Goal: Communication & Community: Answer question/provide support

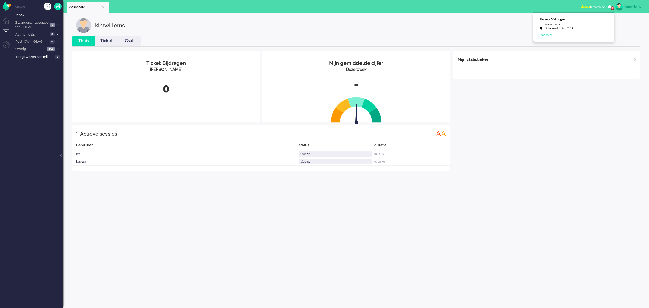
click at [487, 130] on div "Mijn statistieken + Statistieken toevoegen Bel tijd (gemiddelde dag) Wrapup tij…" at bounding box center [547, 111] width 188 height 120
click at [4, 33] on li "Tickets menu" at bounding box center [8, 34] width 11 height 11
click at [58, 26] on span at bounding box center [58, 25] width 4 height 3
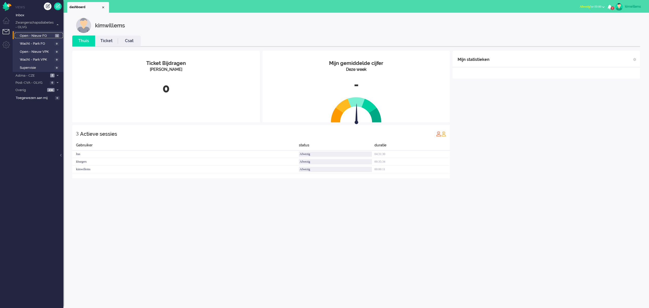
click at [31, 35] on span "Open - Nieuw FO" at bounding box center [37, 35] width 34 height 5
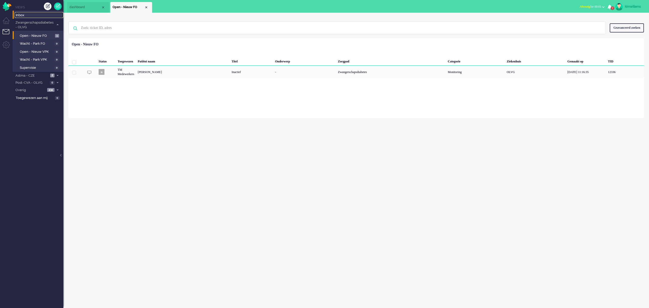
click at [24, 14] on span "Inbox" at bounding box center [40, 15] width 48 height 5
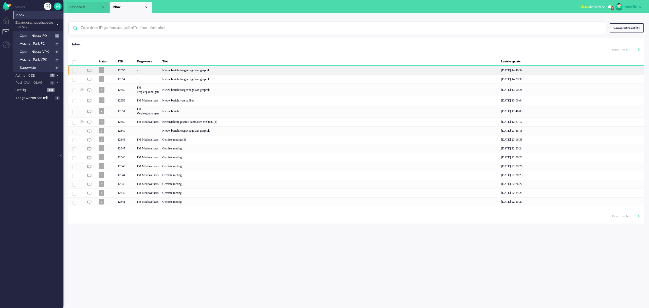
click at [206, 70] on div "Nieuw bericht toegevoegd aan gesprek" at bounding box center [330, 70] width 339 height 9
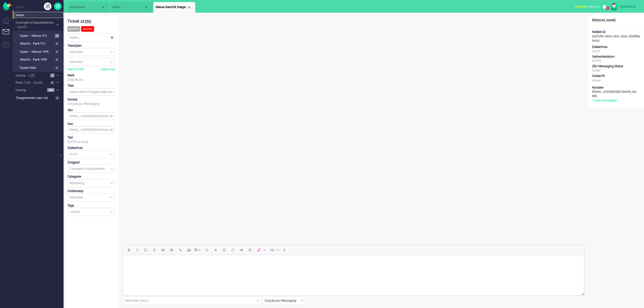
click at [26, 17] on span "Inbox" at bounding box center [40, 15] width 48 height 5
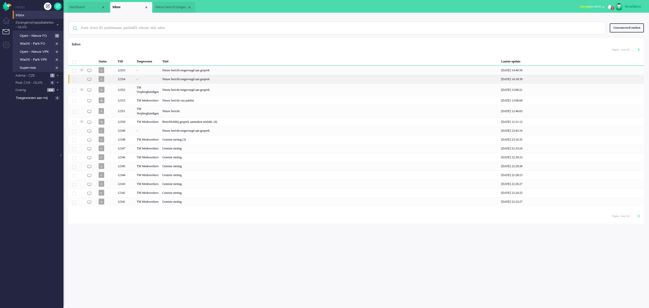
click at [189, 79] on div "Nieuw bericht toegevoegd aan gesprek" at bounding box center [330, 79] width 339 height 9
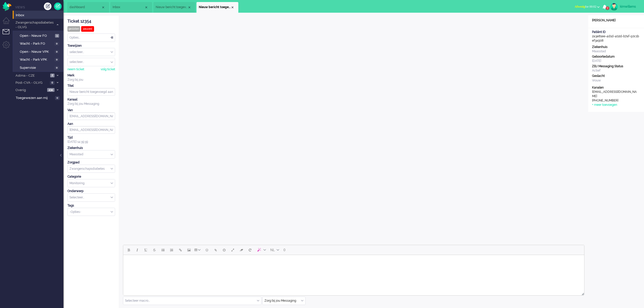
click at [99, 36] on div "Opties..." at bounding box center [91, 38] width 47 height 8
click at [234, 7] on div "Close tab" at bounding box center [233, 7] width 4 height 4
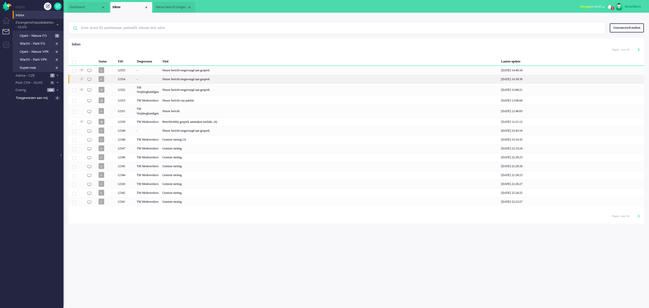
click at [191, 77] on div "Nieuw bericht toegevoegd aan gesprek" at bounding box center [330, 79] width 339 height 9
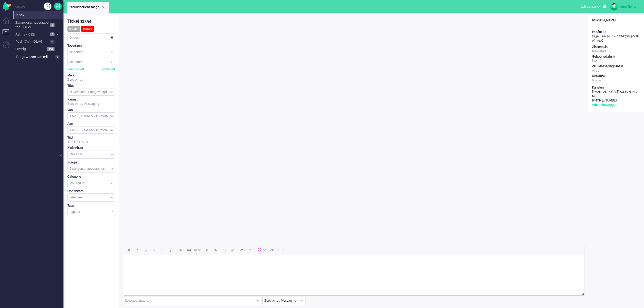
click at [25, 16] on span "Inbox" at bounding box center [40, 15] width 48 height 5
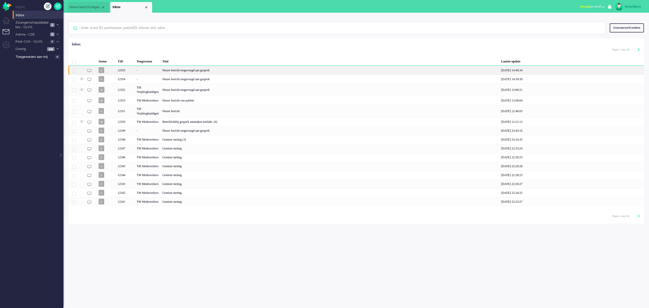
click at [191, 71] on div "Nieuw bericht toegevoegd aan gesprek" at bounding box center [330, 70] width 339 height 9
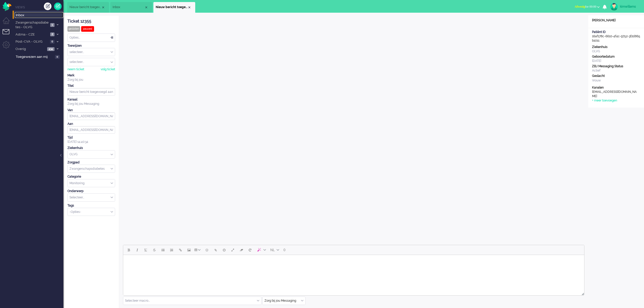
click at [31, 14] on span "Inbox" at bounding box center [40, 15] width 48 height 5
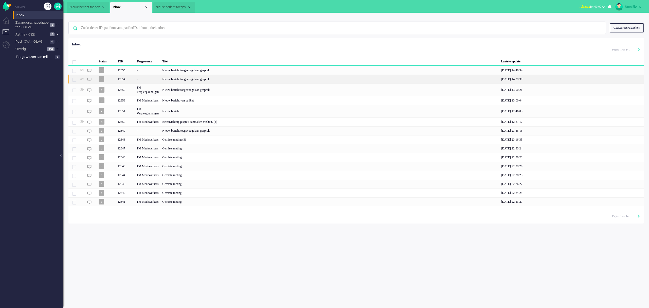
click at [203, 78] on div "Nieuw bericht toegevoegd aan gesprek" at bounding box center [330, 79] width 339 height 9
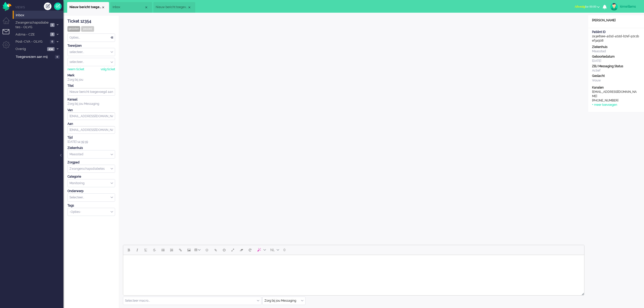
click at [172, 6] on span "Nieuw bericht toegevoegd aan gesprek" at bounding box center [172, 7] width 32 height 4
click at [87, 6] on span "Nieuw bericht toegevoegd aan gesprek" at bounding box center [85, 7] width 32 height 4
click at [167, 3] on li "Nieuw bericht toegevoegd aan gesprek" at bounding box center [174, 7] width 42 height 11
click at [71, 3] on li "Nieuw bericht toegevoegd aan gesprek" at bounding box center [88, 7] width 42 height 11
click at [169, 9] on span "Nieuw bericht toegevoegd aan gesprek" at bounding box center [172, 7] width 32 height 4
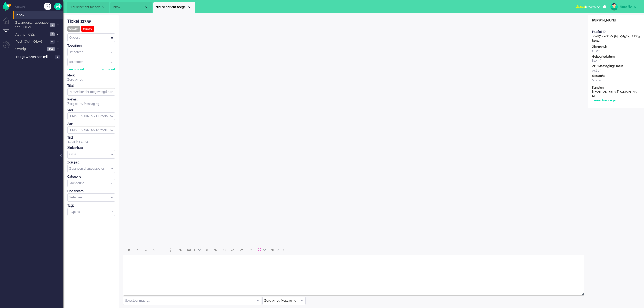
click at [82, 8] on span "Nieuw bericht toegevoegd aan gesprek" at bounding box center [85, 7] width 32 height 4
click at [174, 5] on li "Nieuw bericht toegevoegd aan gesprek" at bounding box center [174, 7] width 42 height 11
click at [79, 6] on span "Nieuw bericht toegevoegd aan gesprek" at bounding box center [85, 7] width 32 height 4
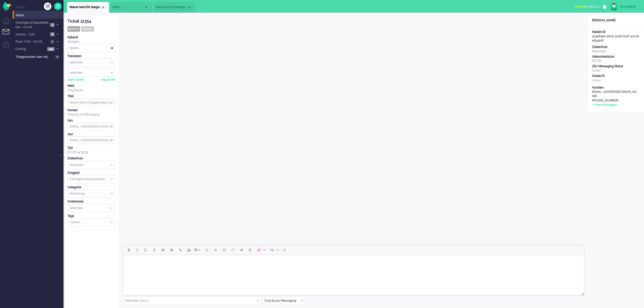
click at [174, 10] on li "Nieuw bericht toegevoegd aan gesprek" at bounding box center [174, 7] width 42 height 11
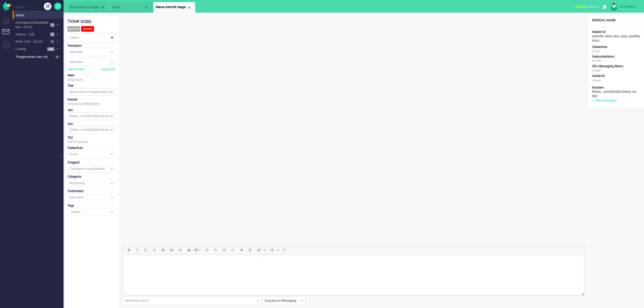
click at [575, 5] on span "Afwezig" at bounding box center [580, 7] width 10 height 4
click at [579, 21] on label "Beschikbaar" at bounding box center [579, 23] width 40 height 4
click at [623, 6] on div "kimwillems" at bounding box center [629, 6] width 19 height 5
click at [617, 24] on button "Telefoon: Niet medisch" at bounding box center [623, 26] width 38 height 7
click at [610, 51] on label "Telefoon: Medisch" at bounding box center [623, 49] width 33 height 5
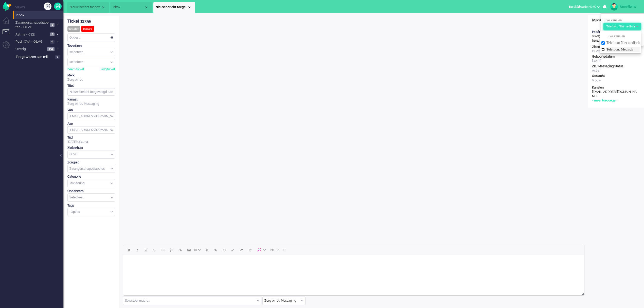
click at [605, 51] on input "Telefoon: Medisch" at bounding box center [603, 49] width 3 height 3
checkbox input "true"
click at [617, 140] on div "Open custom software Patiënt naam Kris OLVG Patiënt ID 16af178c-6610-4f4c-9752-…" at bounding box center [616, 216] width 56 height 402
click at [190, 5] on div "Close tab" at bounding box center [189, 7] width 4 height 4
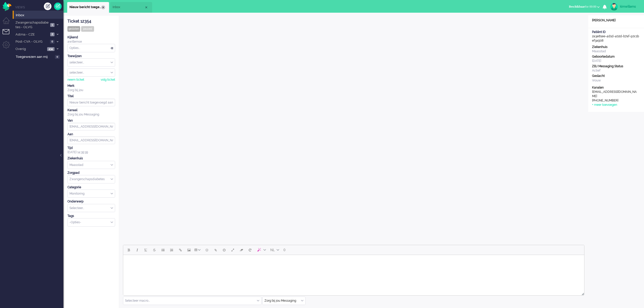
click at [104, 6] on div "Close tab" at bounding box center [103, 7] width 4 height 4
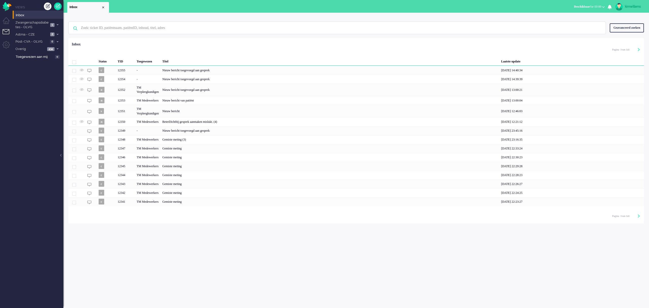
drag, startPoint x: 103, startPoint y: 7, endPoint x: 99, endPoint y: 9, distance: 4.9
click at [103, 7] on div "Close tab" at bounding box center [103, 7] width 4 height 4
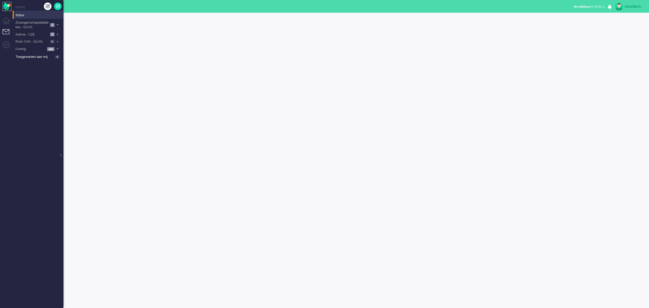
click at [5, 7] on img "Omnidesk" at bounding box center [7, 6] width 9 height 9
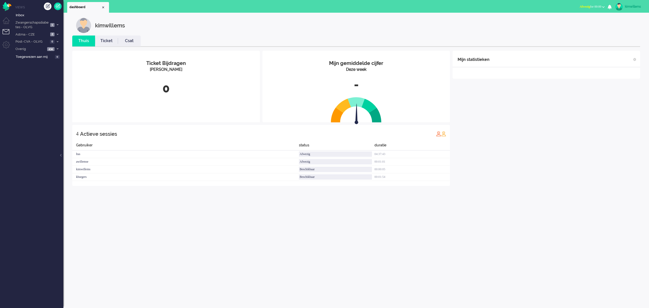
click at [579, 8] on button "Afwezig for 00:00" at bounding box center [592, 6] width 31 height 7
click at [577, 21] on label "Beschikbaar" at bounding box center [584, 23] width 40 height 4
click at [596, 6] on span "Select status" at bounding box center [593, 7] width 15 height 4
click at [567, 23] on label "Beschikbaar" at bounding box center [584, 23] width 40 height 4
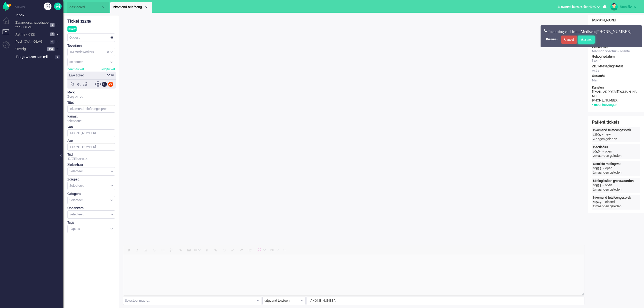
click at [595, 42] on input "Answer" at bounding box center [586, 40] width 17 height 8
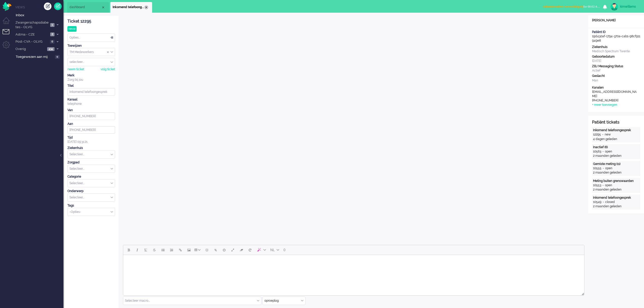
click at [147, 9] on div "Close tab" at bounding box center [146, 7] width 4 height 4
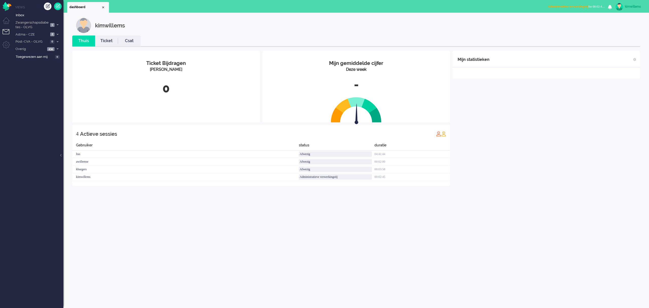
click at [602, 7] on span "Administratieve verwerkingstij for 00:02:49" at bounding box center [576, 7] width 57 height 4
click at [575, 21] on label "Beschikbaar" at bounding box center [584, 23] width 40 height 4
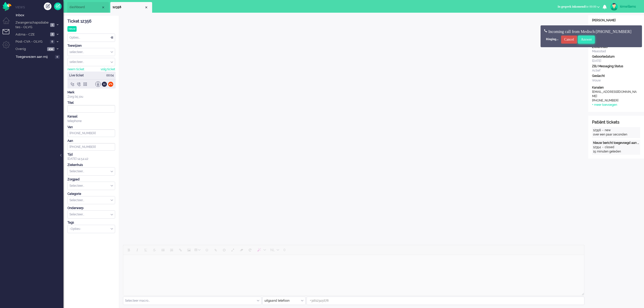
click at [595, 41] on input "Answer" at bounding box center [586, 40] width 17 height 8
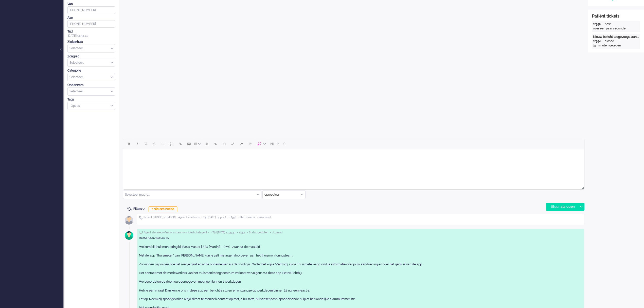
scroll to position [125, 0]
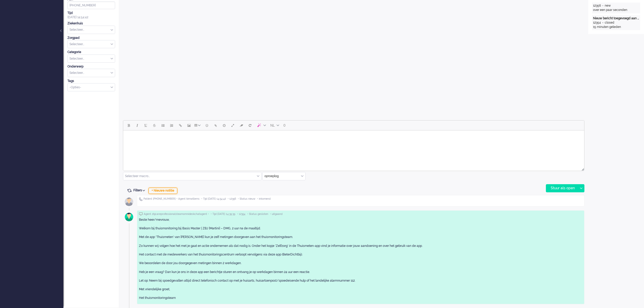
click at [168, 189] on div "+ Nieuwe notitie" at bounding box center [163, 191] width 29 height 6
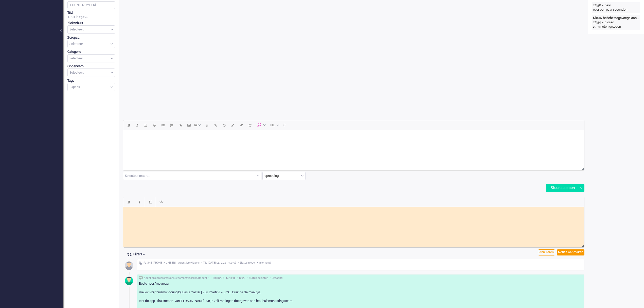
scroll to position [0, 0]
click at [223, 215] on html at bounding box center [353, 211] width 461 height 8
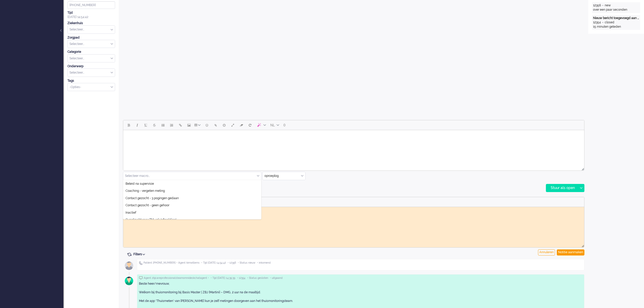
click at [162, 174] on input "text" at bounding box center [192, 176] width 138 height 8
click at [167, 209] on span "Verslaglegging contact patiënt" at bounding box center [147, 208] width 43 height 4
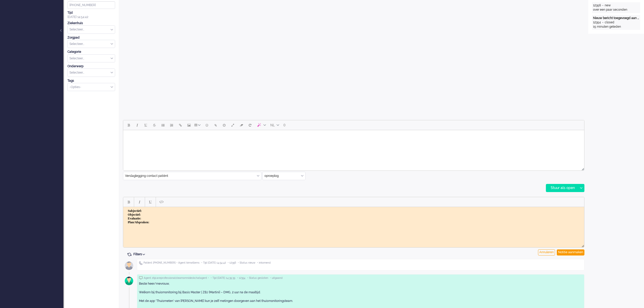
click at [182, 221] on body "Subjectief: Objectief: Evaluatie: Plan/Afspraken:" at bounding box center [353, 216] width 457 height 15
drag, startPoint x: 187, startPoint y: 221, endPoint x: 157, endPoint y: 220, distance: 30.2
click at [157, 220] on body "Subjectief: Objectief: Evaluatie: Plan/Afspraken: test test test" at bounding box center [353, 216] width 457 height 15
click at [221, 226] on html "Subjectief: Objectief: Evaluatie: Plan/Afspraken: test test test" at bounding box center [353, 216] width 461 height 19
click at [577, 252] on div "Notitie aanmaken" at bounding box center [571, 252] width 28 height 6
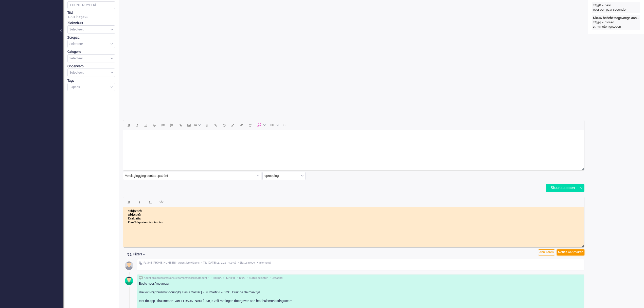
type input "Inkomend telefoongesprek"
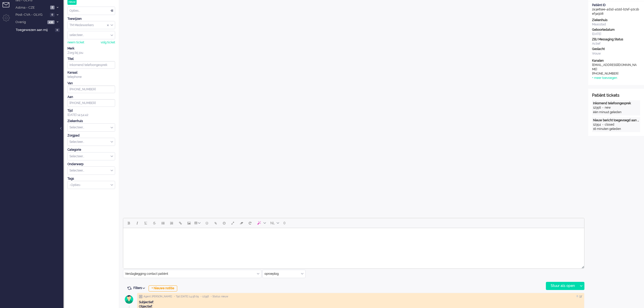
scroll to position [0, 0]
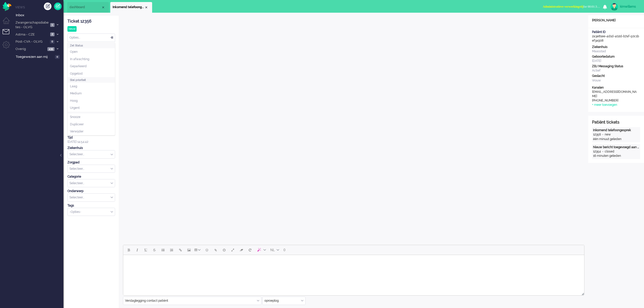
click at [112, 36] on div "Opties..." at bounding box center [91, 38] width 47 height 8
click at [111, 36] on div "Opties..." at bounding box center [91, 38] width 47 height 8
click at [94, 73] on li "Opgelost" at bounding box center [91, 73] width 47 height 7
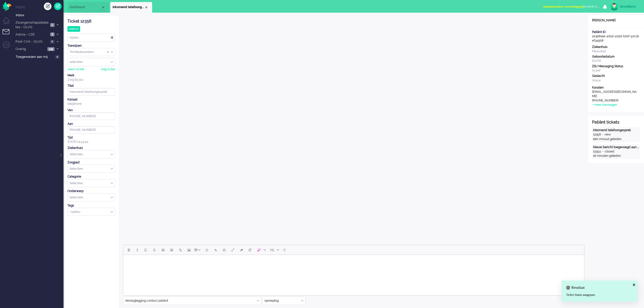
click at [561, 7] on span "Administratieve verwerkingstij" at bounding box center [563, 7] width 41 height 4
click at [578, 21] on label "Beschikbaar" at bounding box center [579, 23] width 40 height 4
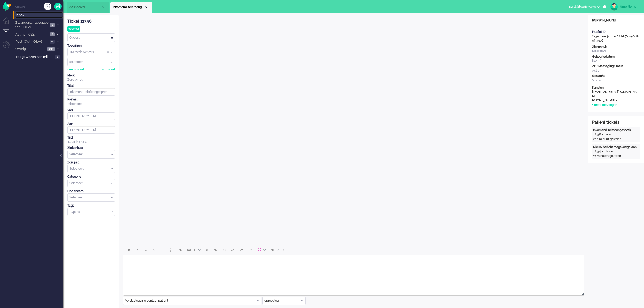
click at [19, 16] on span "Inbox" at bounding box center [40, 15] width 48 height 5
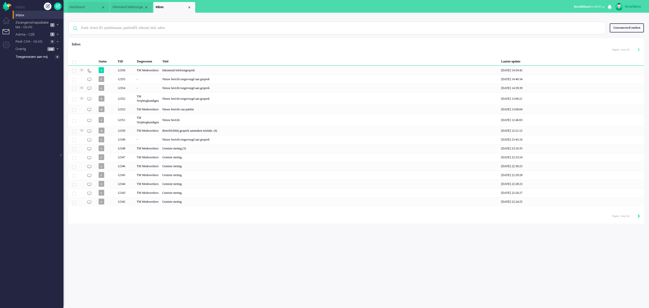
click at [638, 218] on icon "Next" at bounding box center [639, 216] width 3 height 4
type input "2"
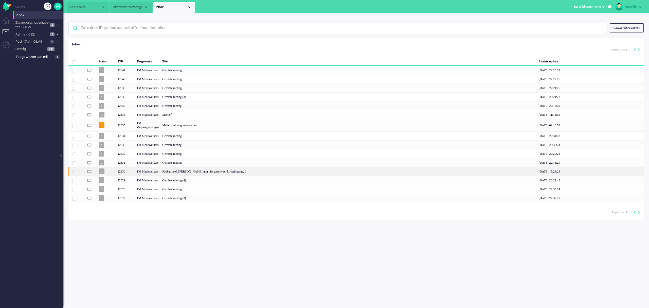
click at [224, 173] on div "Patiënt heeft Luscii nog niet geactiveerd. Herinnering 1" at bounding box center [349, 171] width 377 height 9
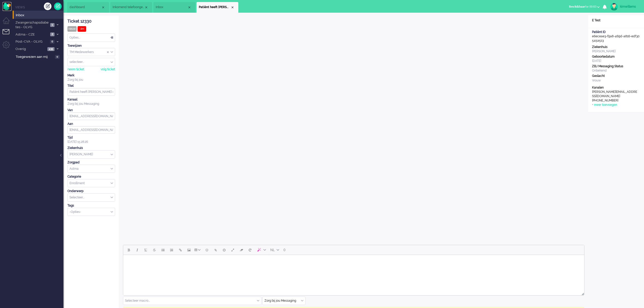
click at [5, 8] on img "Omnidesk" at bounding box center [7, 6] width 9 height 9
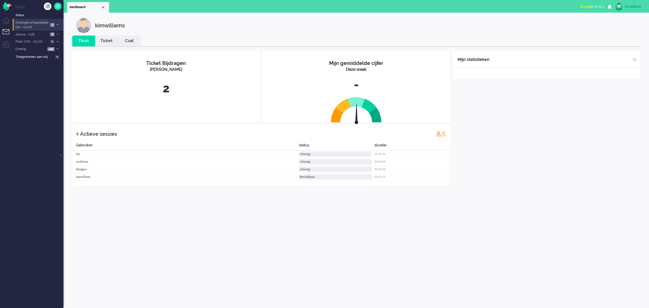
click at [56, 25] on span at bounding box center [58, 25] width 4 height 3
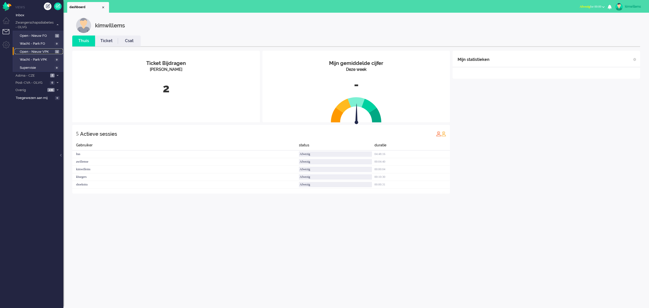
click at [31, 49] on link "Open - Nieuw VPK 1" at bounding box center [39, 52] width 48 height 6
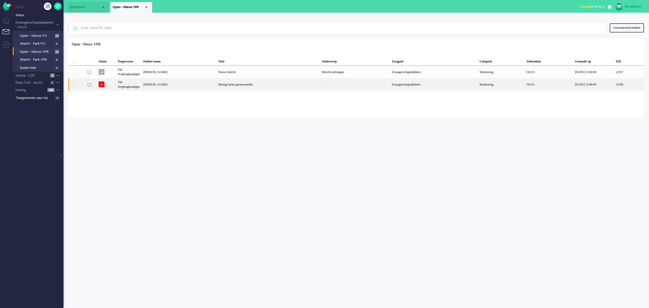
click at [257, 84] on div "Meting buiten grenswaarden" at bounding box center [269, 84] width 104 height 12
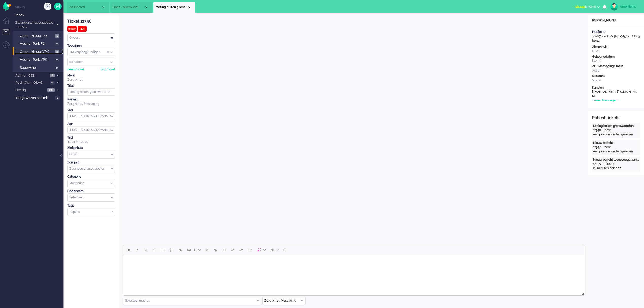
click at [34, 52] on span "Open - Nieuw VPK" at bounding box center [37, 51] width 34 height 5
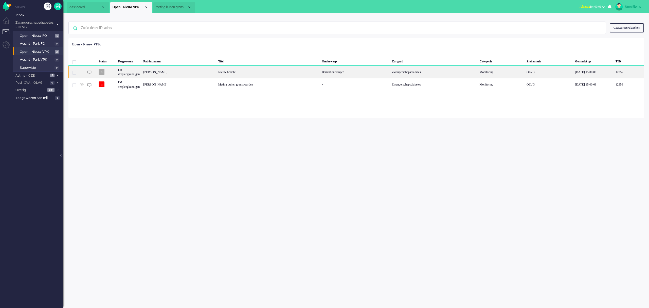
click at [248, 72] on div "Nieuw bericht" at bounding box center [269, 72] width 104 height 12
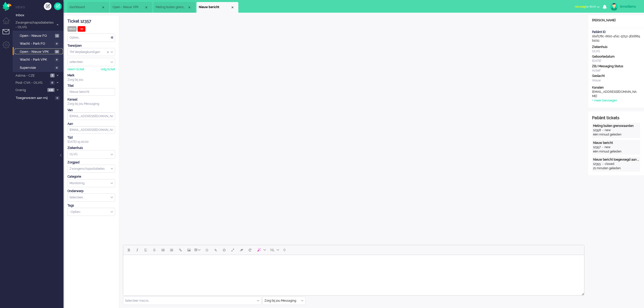
click at [30, 51] on span "Open - Nieuw VPK" at bounding box center [37, 51] width 34 height 5
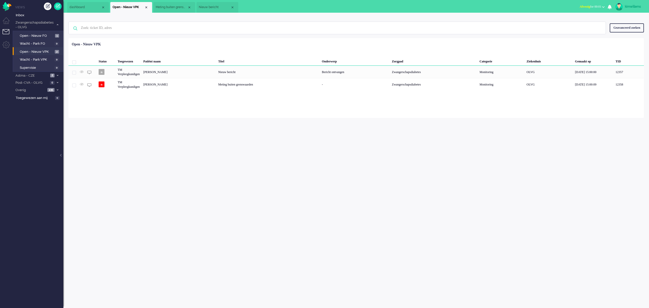
click at [578, 8] on button "Afwezig for 00:01" at bounding box center [592, 6] width 31 height 7
click at [572, 21] on label "Beschikbaar" at bounding box center [584, 23] width 40 height 4
click at [634, 6] on div "kimwillems" at bounding box center [634, 6] width 19 height 5
click at [614, 35] on link "Instellingen" at bounding box center [628, 34] width 36 height 5
select select "browser"
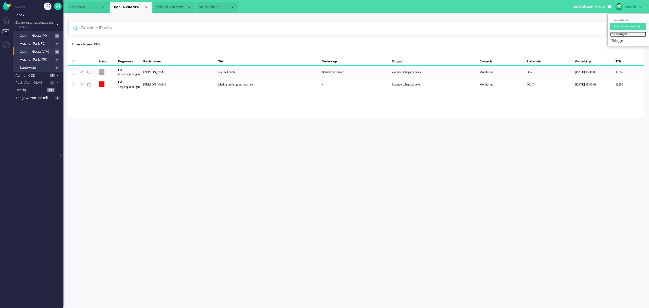
select select "nl"
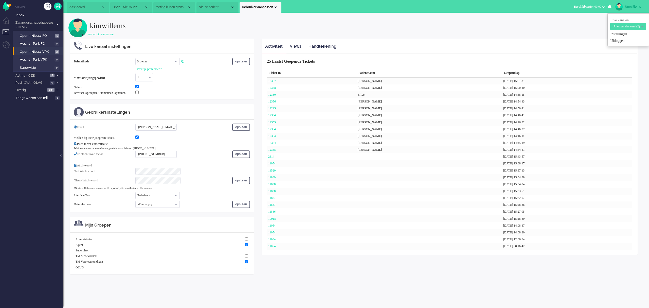
click at [616, 27] on span "Alles geselecteerd (2)" at bounding box center [626, 27] width 27 height 4
click at [615, 50] on label "Telefoon: Medisch" at bounding box center [628, 49] width 33 height 5
click at [610, 50] on input "Telefoon: Medisch" at bounding box center [608, 49] width 3 height 3
click at [586, 19] on h2 "kimwillems" at bounding box center [367, 23] width 554 height 11
click at [28, 24] on span "Zwangerschapsdiabetes - OLVG" at bounding box center [34, 24] width 39 height 9
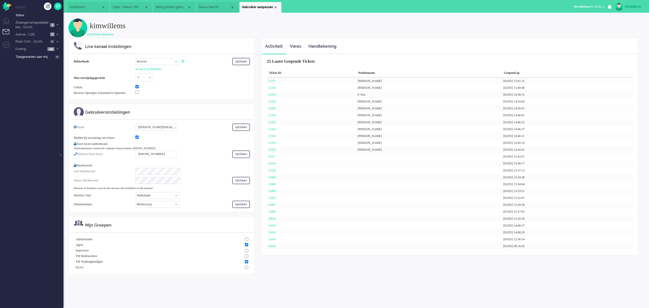
click at [626, 7] on div "kimwillems" at bounding box center [634, 6] width 19 height 5
click at [625, 27] on span "Telefoon: Niet medisch" at bounding box center [626, 27] width 28 height 4
click at [625, 49] on label "Telefoon: Medisch" at bounding box center [628, 49] width 33 height 5
click at [610, 49] on input "Telefoon: Medisch" at bounding box center [608, 49] width 3 height 3
click at [620, 49] on label "Telefoon: Medisch" at bounding box center [628, 49] width 33 height 5
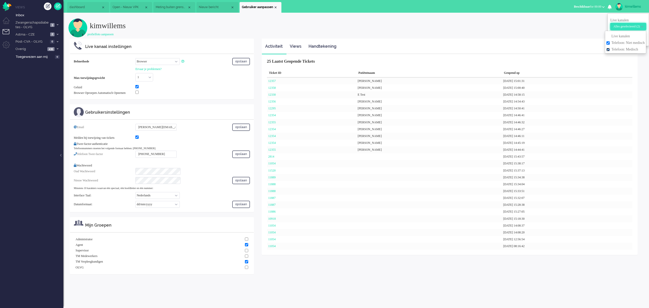
click at [610, 49] on input "Telefoon: Medisch" at bounding box center [608, 49] width 3 height 3
checkbox input "false"
click at [566, 31] on div "kimwillems profielfoto aanpassen" at bounding box center [356, 28] width 576 height 20
click at [39, 24] on span "Zwangerschapsdiabetes - OLVG" at bounding box center [32, 24] width 34 height 9
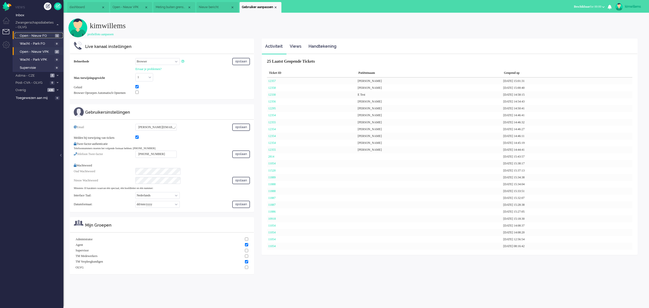
click at [37, 35] on span "Open - Nieuw FO" at bounding box center [37, 35] width 34 height 5
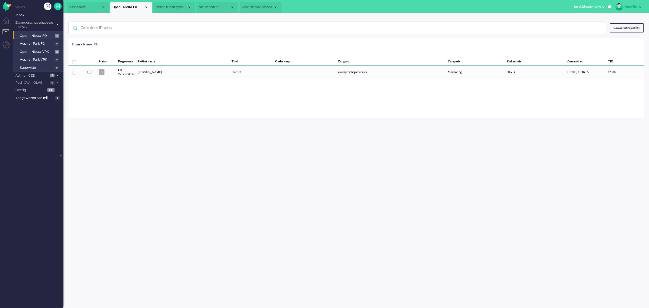
click at [639, 6] on div "kimwillems" at bounding box center [634, 6] width 19 height 5
click at [617, 34] on link "Instellingen" at bounding box center [628, 34] width 38 height 5
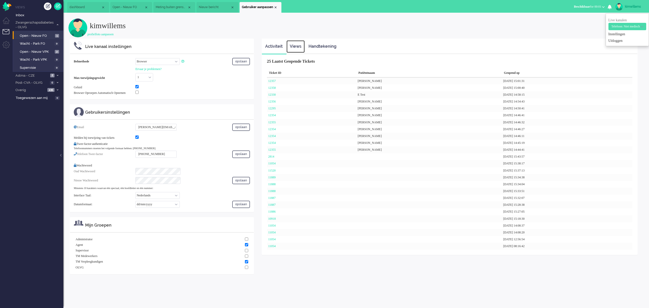
click at [291, 45] on link "Views" at bounding box center [296, 46] width 18 height 12
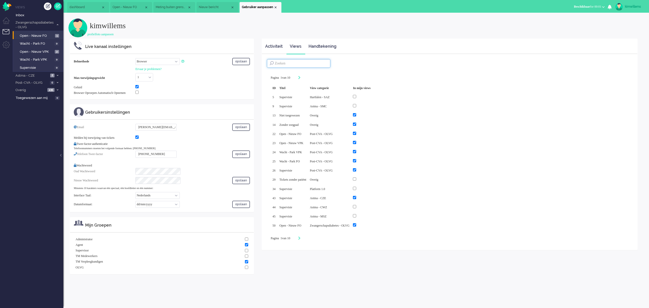
click at [311, 64] on input at bounding box center [298, 63] width 63 height 9
type input "d"
type input "msz"
click at [367, 98] on div at bounding box center [357, 97] width 17 height 6
click at [353, 107] on input "checkbox" at bounding box center [350, 105] width 3 height 3
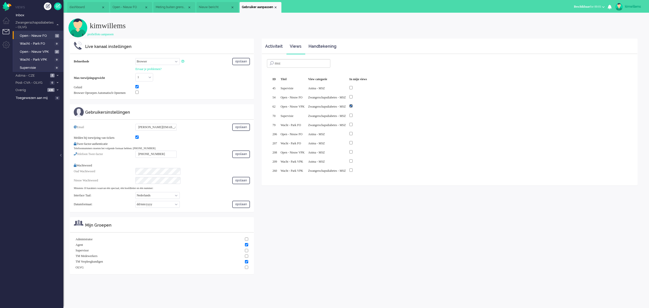
checkbox input "true"
click at [365, 99] on div at bounding box center [357, 97] width 17 height 6
click at [353, 115] on input "checkbox" at bounding box center [350, 115] width 3 height 3
checkbox input "true"
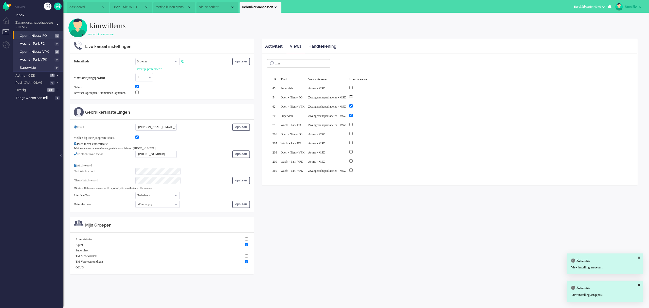
click at [353, 98] on input "checkbox" at bounding box center [350, 96] width 3 height 3
checkbox input "true"
click at [353, 124] on input "checkbox" at bounding box center [350, 124] width 3 height 3
checkbox input "true"
drag, startPoint x: 365, startPoint y: 170, endPoint x: 386, endPoint y: 172, distance: 20.9
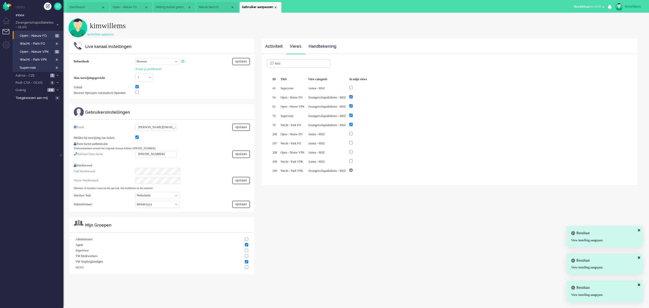
click at [353, 170] on input "checkbox" at bounding box center [350, 169] width 3 height 3
checkbox input "true"
click at [6, 4] on img "Omnidesk" at bounding box center [7, 6] width 9 height 9
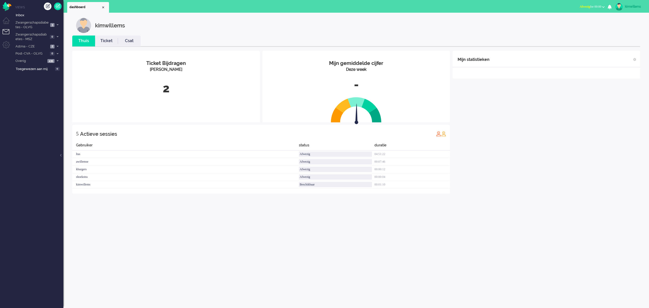
click at [590, 5] on span "Afwezig for 00:00" at bounding box center [591, 7] width 22 height 4
click at [573, 22] on label "Beschikbaar" at bounding box center [584, 23] width 40 height 4
click at [33, 39] on span "Zwangerschapsdiabetes - MSZ" at bounding box center [32, 36] width 34 height 9
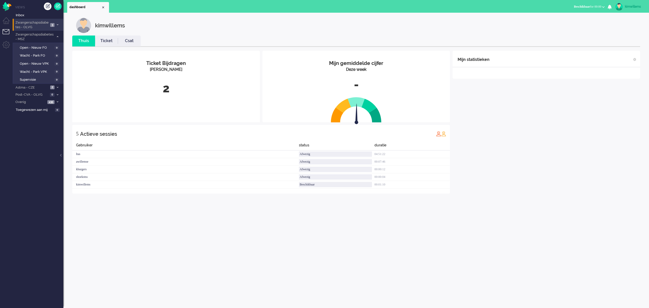
click at [32, 27] on span "Zwangerschapsdiabetes - OLVG" at bounding box center [32, 24] width 34 height 9
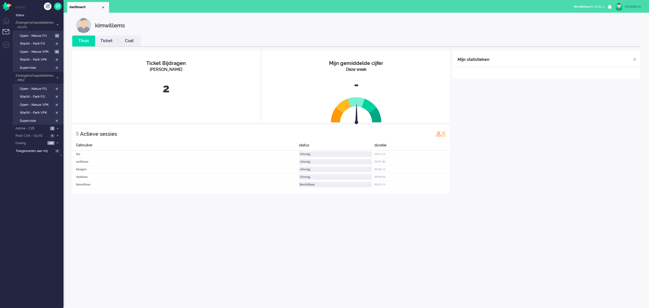
click at [626, 9] on div "kimwillems" at bounding box center [634, 6] width 19 height 5
click at [555, 115] on div "Mijn statistieken + Statistieken toevoegen Bel tijd (gemiddelde dag) Wrapup tij…" at bounding box center [547, 122] width 188 height 143
click at [34, 37] on span "Open - Nieuw FO" at bounding box center [37, 35] width 34 height 5
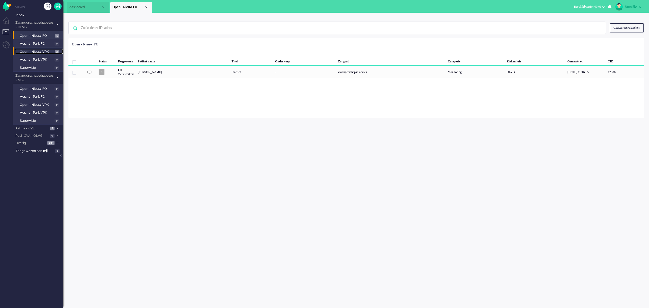
click at [34, 51] on span "Open - Nieuw VPK" at bounding box center [37, 51] width 34 height 5
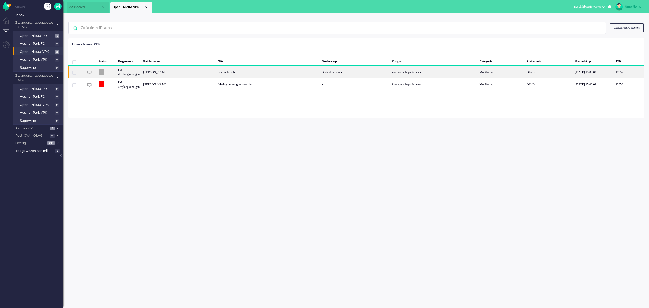
click at [251, 74] on div "Nieuw bericht" at bounding box center [269, 72] width 104 height 12
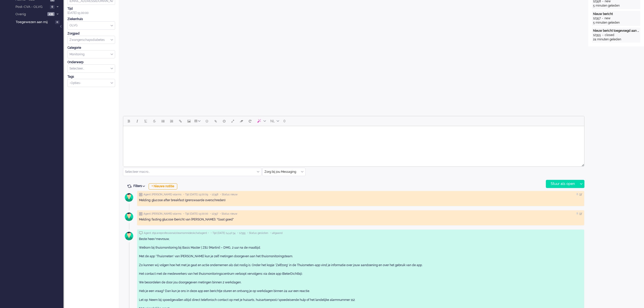
scroll to position [148, 0]
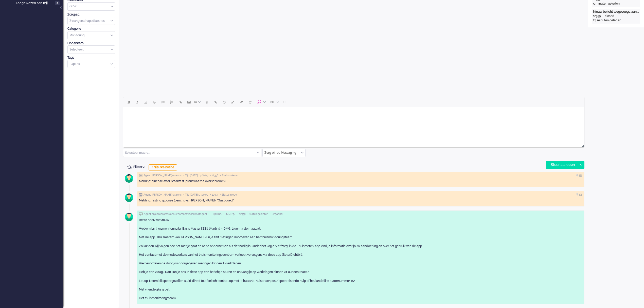
click at [286, 153] on input "text" at bounding box center [284, 153] width 43 height 8
click at [284, 168] on span "uitgaand telefoon" at bounding box center [277, 168] width 25 height 4
click at [311, 152] on input at bounding box center [445, 153] width 277 height 8
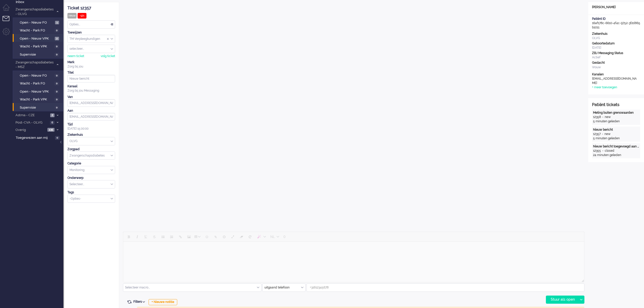
scroll to position [0, 0]
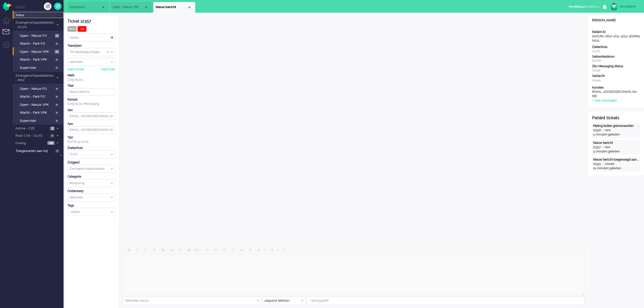
click at [25, 16] on span "Inbox" at bounding box center [40, 15] width 48 height 5
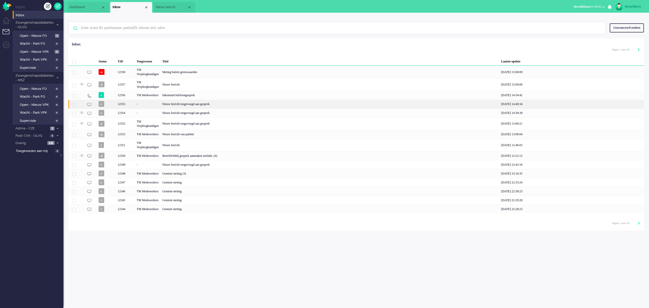
click at [201, 104] on div "Nieuw bericht toegevoegd aan gesprek" at bounding box center [330, 104] width 339 height 9
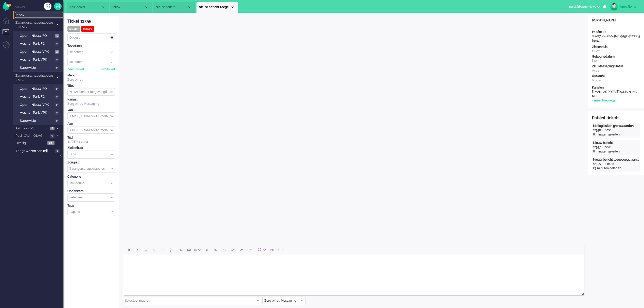
click at [25, 13] on span "Inbox" at bounding box center [40, 15] width 48 height 5
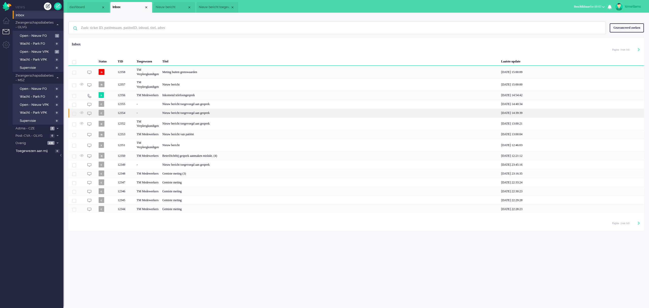
click at [180, 111] on div "Nieuw bericht toegevoegd aan gesprek" at bounding box center [330, 113] width 339 height 9
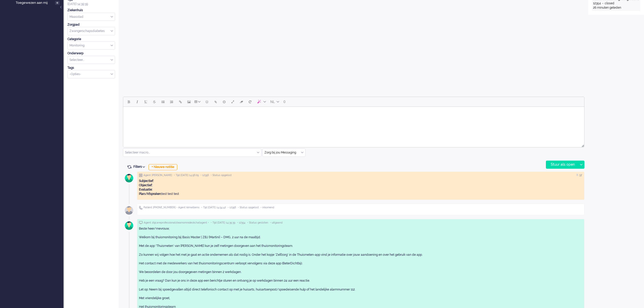
scroll to position [157, 0]
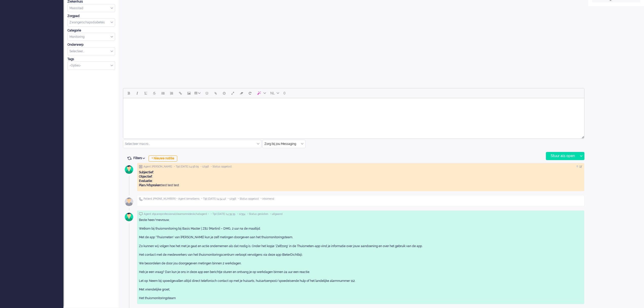
click at [287, 143] on input "text" at bounding box center [284, 144] width 43 height 8
click at [284, 160] on span "uitgaand telefoon" at bounding box center [277, 159] width 25 height 4
click at [558, 154] on div "Stuur als open" at bounding box center [562, 156] width 32 height 8
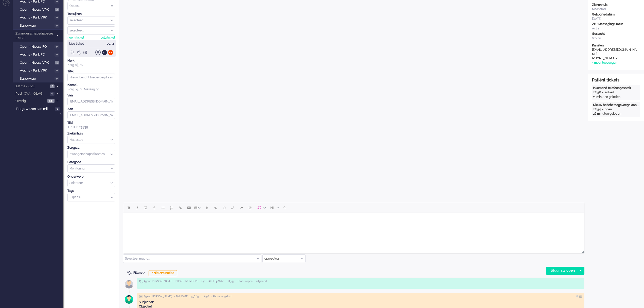
scroll to position [0, 0]
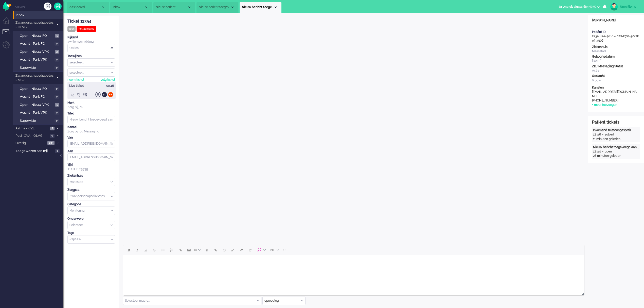
click at [72, 96] on div at bounding box center [72, 94] width 5 height 5
click at [97, 103] on div "Omleiden naar..." at bounding box center [85, 103] width 32 height 8
click at [88, 114] on span "Redirect naar Medisch" at bounding box center [85, 113] width 27 height 8
click at [106, 102] on div "Ok" at bounding box center [108, 103] width 10 height 8
click at [628, 9] on div "kimwillems" at bounding box center [629, 6] width 19 height 5
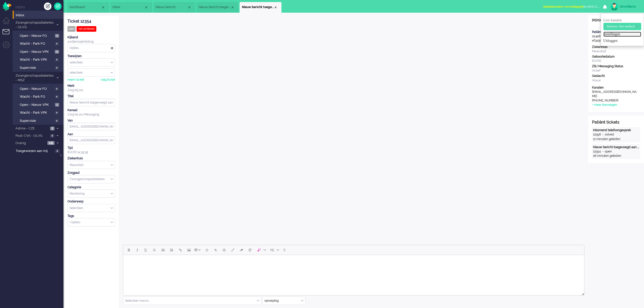
click at [606, 34] on link "Instellingen" at bounding box center [623, 34] width 38 height 5
select select "browser"
select select "nl"
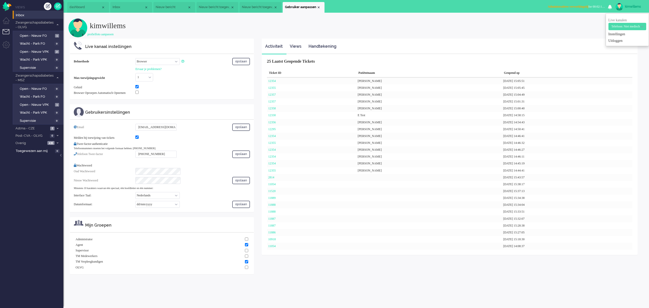
click at [175, 62] on select "Call phone number Call sip number Browser App client" at bounding box center [157, 61] width 44 height 7
click at [577, 9] on button "Administratieve verwerkingstij for 00:02:23" at bounding box center [576, 6] width 63 height 7
click at [587, 24] on label "Beschikbaar" at bounding box center [584, 23] width 40 height 4
click at [176, 63] on select "Call phone number Call sip number Browser App client" at bounding box center [157, 61] width 44 height 7
select select "inbound-new"
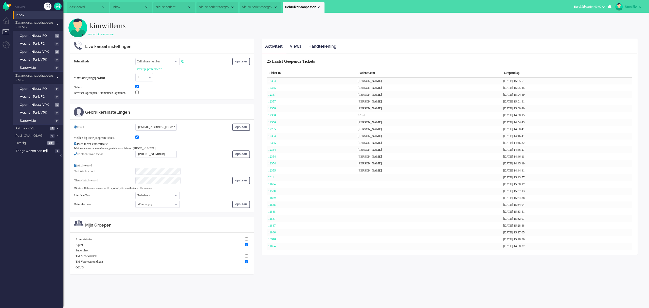
click at [135, 58] on select "Call phone number Call sip number Browser App client" at bounding box center [157, 61] width 44 height 7
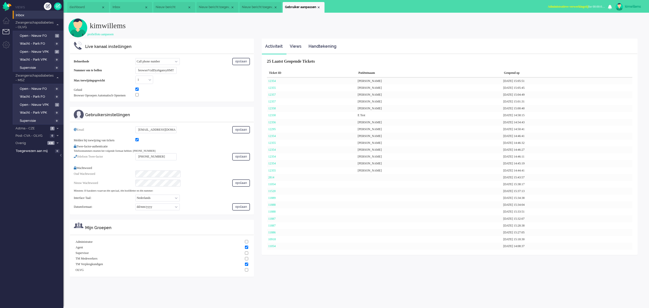
click at [175, 70] on input "browserVzdDyz6ganxyHMT" at bounding box center [155, 70] width 41 height 7
click at [152, 72] on input "browserVzdDyz6ganxyHMT" at bounding box center [155, 70] width 41 height 7
drag, startPoint x: 138, startPoint y: 71, endPoint x: 278, endPoint y: 70, distance: 140.0
click at [277, 70] on div "Live kanaal instellingen Belmethode Call phone number Call sip number Browser A…" at bounding box center [356, 160] width 576 height 243
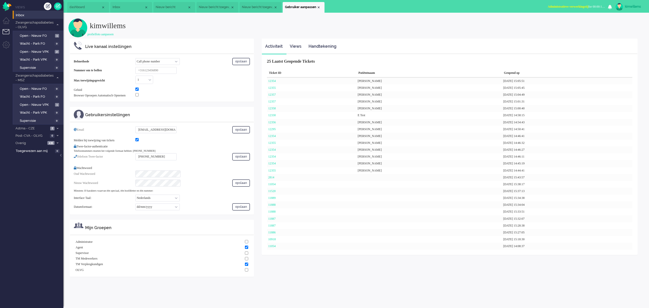
scroll to position [0, 0]
type input "[PHONE_NUMBER]"
click at [242, 61] on button "opslaan" at bounding box center [241, 61] width 18 height 7
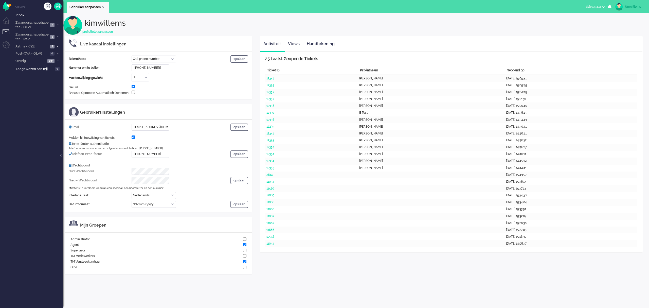
select select "nl"
click at [24, 25] on span "Zwangerschapsdiabetes - OLVG" at bounding box center [32, 24] width 34 height 9
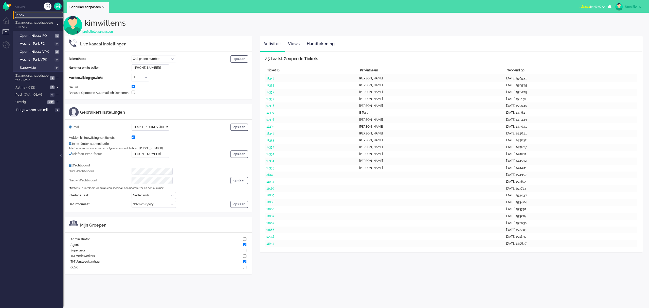
click at [27, 15] on span "Inbox" at bounding box center [40, 15] width 48 height 5
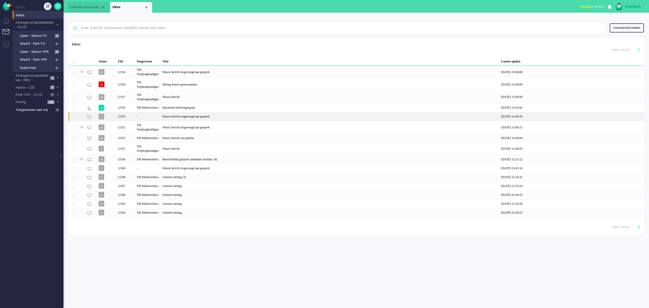
click at [236, 115] on div "Nieuw bericht toegevoegd aan gesprek" at bounding box center [330, 116] width 339 height 9
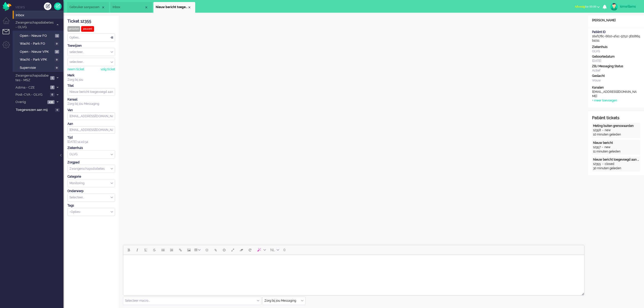
click at [98, 9] on span "Gebruiker aanpassen" at bounding box center [85, 7] width 32 height 4
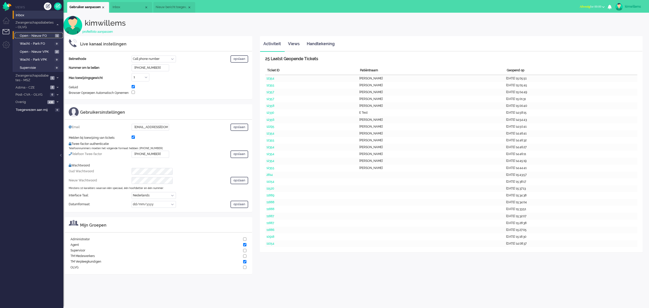
click at [32, 33] on link "Open - Nieuw FO 1" at bounding box center [39, 36] width 48 height 6
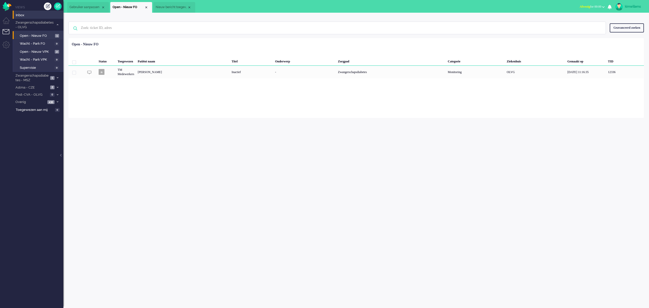
click at [13, 13] on li "Inbox" at bounding box center [38, 15] width 51 height 8
click at [22, 14] on span "Inbox" at bounding box center [40, 15] width 48 height 5
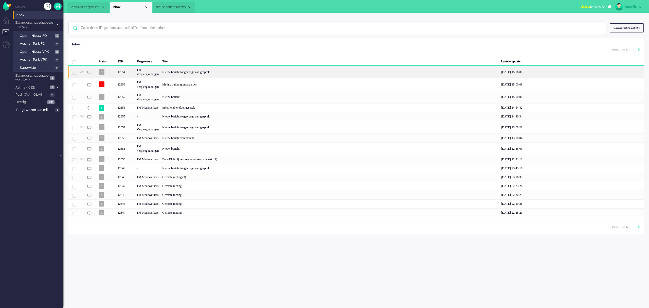
click at [188, 74] on div "Nieuw bericht toegevoegd aan gesprek" at bounding box center [330, 72] width 339 height 12
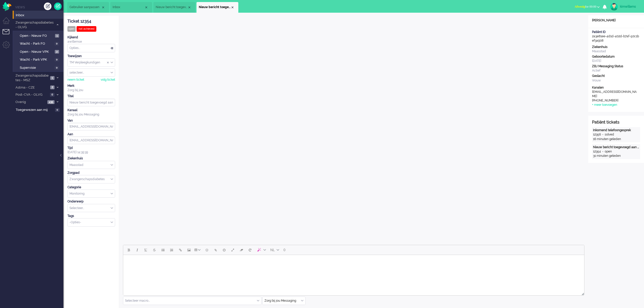
click at [167, 7] on span "Nieuw bericht toegevoegd aan gesprek" at bounding box center [172, 7] width 32 height 4
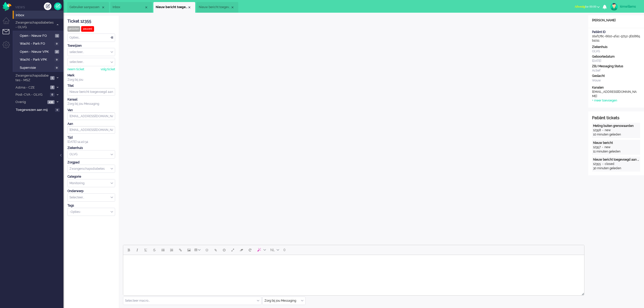
click at [216, 6] on span "Nieuw bericht toegevoegd aan gesprek" at bounding box center [215, 7] width 32 height 4
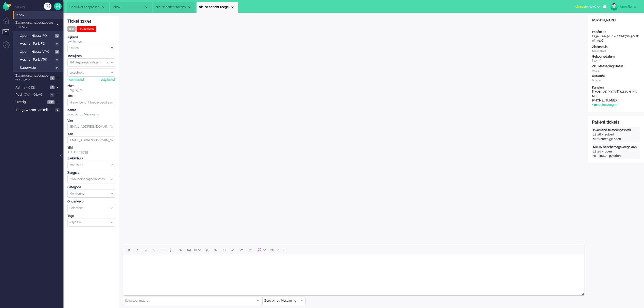
click at [578, 9] on button "Afwezig for 00:00" at bounding box center [587, 6] width 31 height 7
click at [573, 21] on label "Beschikbaar" at bounding box center [579, 23] width 40 height 4
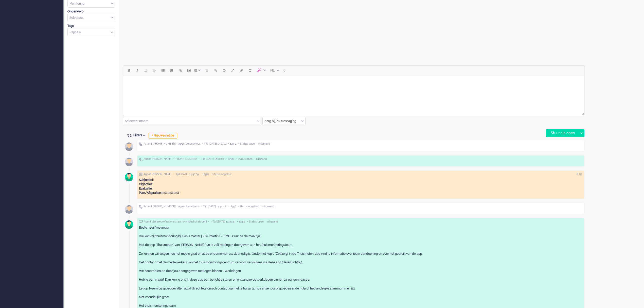
scroll to position [188, 0]
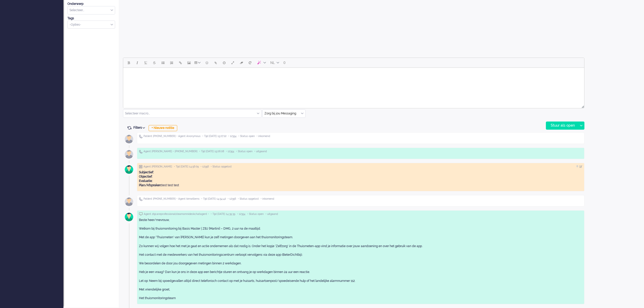
click at [292, 114] on input "text" at bounding box center [284, 114] width 43 height 8
drag, startPoint x: 292, startPoint y: 125, endPoint x: 289, endPoint y: 127, distance: 3.7
click at [292, 125] on li "uitgaand telefoon" at bounding box center [284, 128] width 43 height 7
click at [559, 124] on div "Stuur als open" at bounding box center [562, 126] width 32 height 8
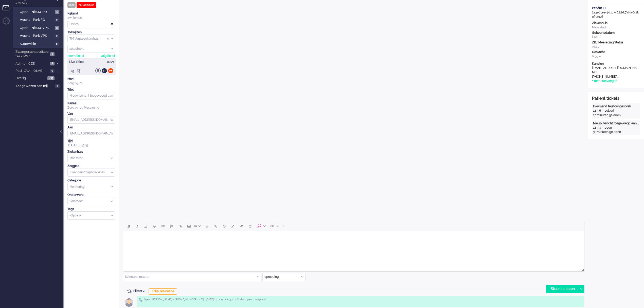
scroll to position [19, 0]
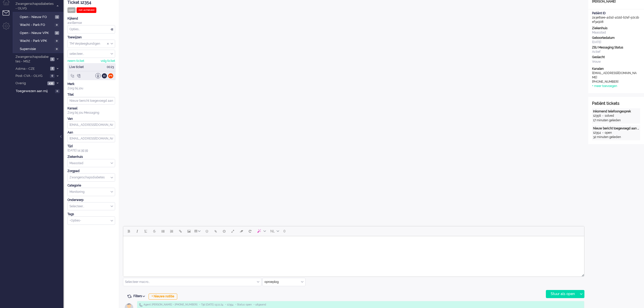
click at [72, 75] on div at bounding box center [72, 75] width 5 height 5
click at [87, 87] on input "Redirect" at bounding box center [85, 84] width 32 height 8
click at [90, 94] on span "Redirect naar Medisch" at bounding box center [85, 94] width 27 height 8
click at [107, 85] on div "Ok" at bounding box center [108, 84] width 10 height 8
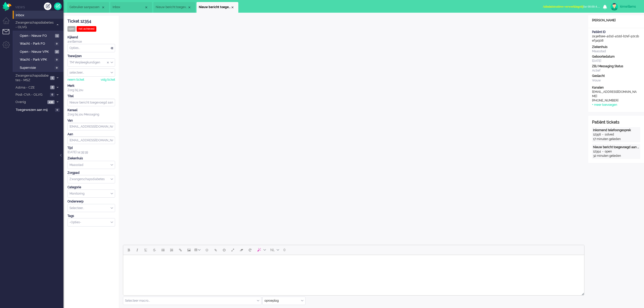
click at [571, 7] on span "Administratieve verwerkingstij" at bounding box center [563, 7] width 41 height 4
click at [573, 21] on label "Beschikbaar" at bounding box center [579, 23] width 40 height 4
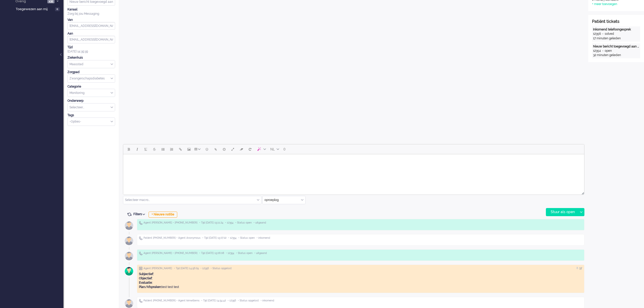
scroll to position [101, 0]
click at [278, 199] on input "text" at bounding box center [284, 199] width 43 height 8
click at [287, 215] on span "uitgaand telefoon" at bounding box center [277, 214] width 25 height 4
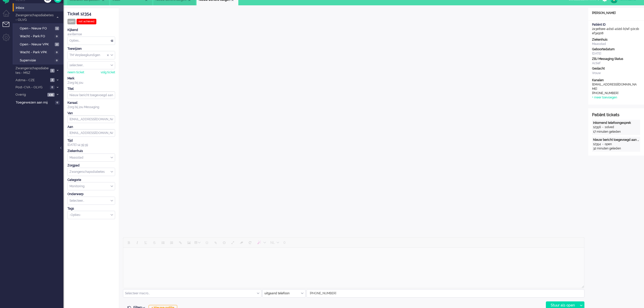
scroll to position [0, 0]
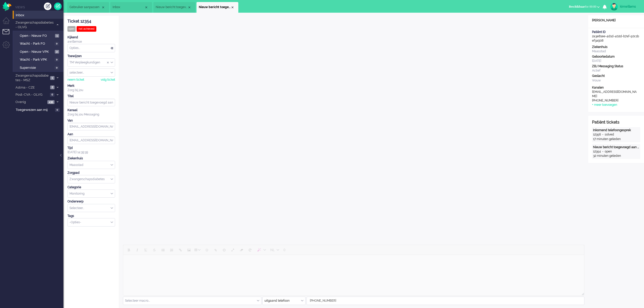
click at [624, 7] on div "kimwillems" at bounding box center [629, 6] width 19 height 5
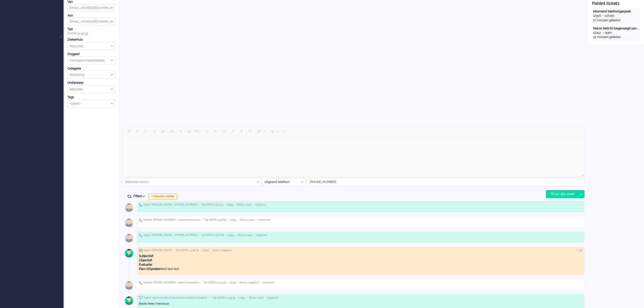
scroll to position [135, 0]
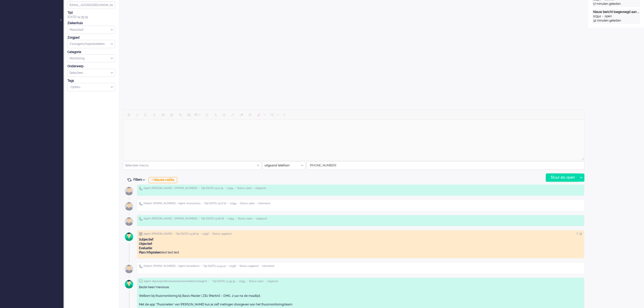
click at [558, 175] on div "Stuur als open" at bounding box center [562, 178] width 32 height 8
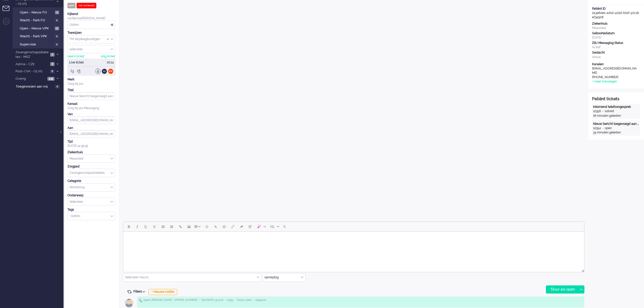
scroll to position [0, 0]
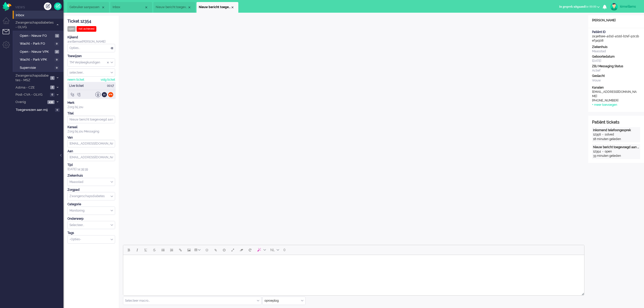
click at [78, 97] on div at bounding box center [78, 94] width 5 height 5
click at [98, 103] on input "text" at bounding box center [91, 102] width 45 height 7
click at [95, 115] on div "Doorverbinden naar... The list is empty" at bounding box center [85, 111] width 32 height 8
click at [94, 103] on input "text" at bounding box center [91, 102] width 45 height 7
type input "+31638989763"
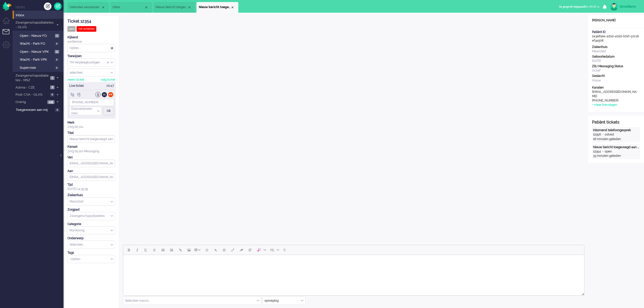
click at [110, 111] on div "Ok" at bounding box center [108, 111] width 10 height 8
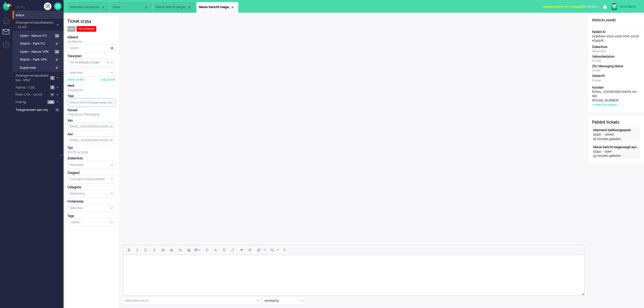
click at [80, 104] on input "Nieuw bericht toegevoegd aan gesprek" at bounding box center [91, 103] width 48 height 8
drag, startPoint x: 97, startPoint y: 93, endPoint x: 107, endPoint y: 94, distance: 9.7
click at [98, 92] on div "Zorg bij jou" at bounding box center [91, 90] width 48 height 4
click at [577, 5] on span "Administratieve verwerkingstij" at bounding box center [563, 7] width 41 height 4
click at [573, 22] on label "Beschikbaar" at bounding box center [579, 23] width 40 height 4
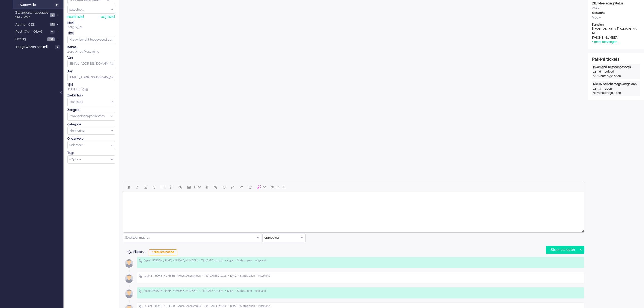
scroll to position [101, 0]
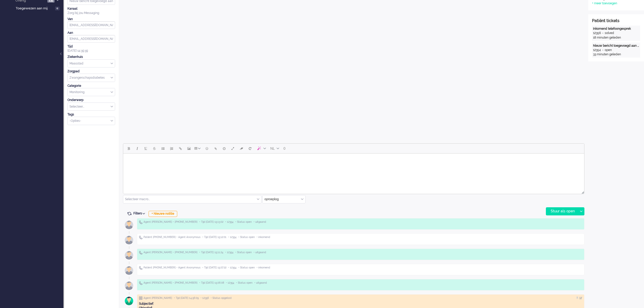
click at [282, 199] on input "text" at bounding box center [284, 199] width 43 height 8
click at [286, 214] on span "uitgaand telefoon" at bounding box center [277, 214] width 25 height 4
click at [560, 211] on div "Stuur als open" at bounding box center [562, 211] width 32 height 8
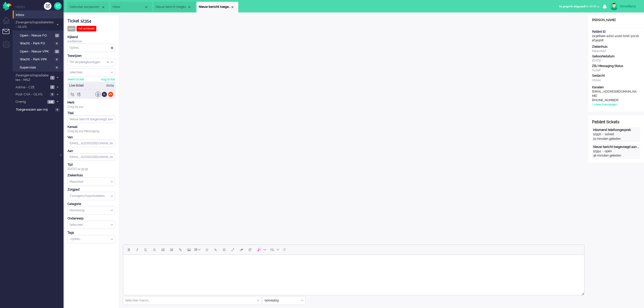
scroll to position [0, 0]
click at [80, 95] on div at bounding box center [78, 94] width 5 height 5
click at [101, 102] on input "text" at bounding box center [91, 102] width 45 height 7
type input "+31638989763"
click at [107, 112] on div "Ok" at bounding box center [108, 111] width 10 height 8
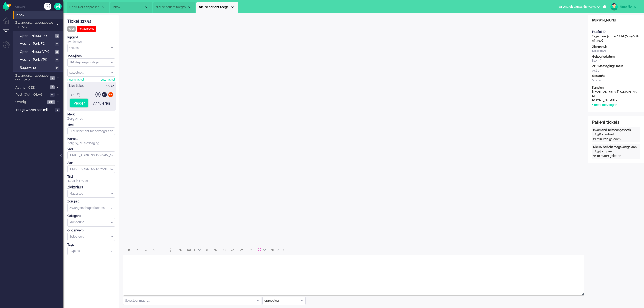
click at [77, 103] on div "Verder" at bounding box center [79, 103] width 18 height 8
click at [583, 7] on span "Administratieve verwerkingstij" at bounding box center [563, 7] width 41 height 4
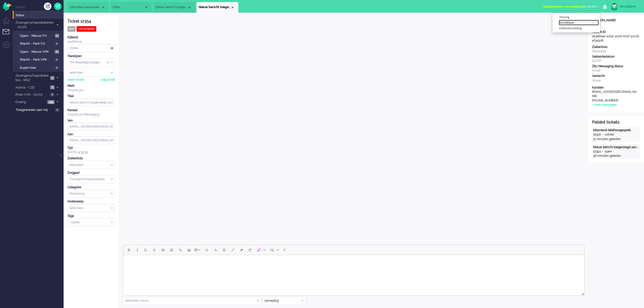
click at [573, 23] on label "Beschikbaar" at bounding box center [579, 23] width 40 height 4
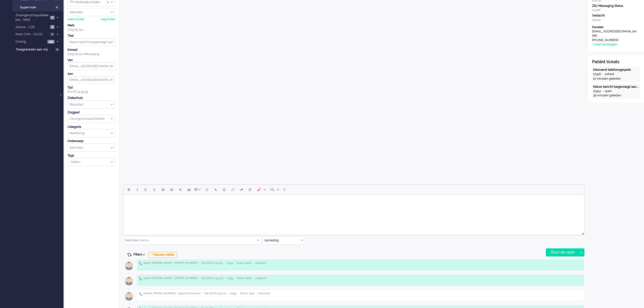
scroll to position [67, 0]
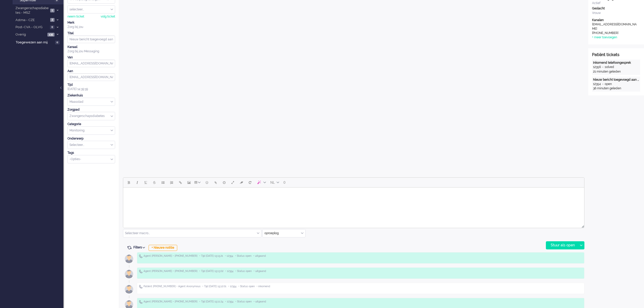
click at [299, 234] on input "text" at bounding box center [284, 233] width 43 height 8
click at [294, 248] on li "uitgaand telefoon" at bounding box center [284, 247] width 43 height 7
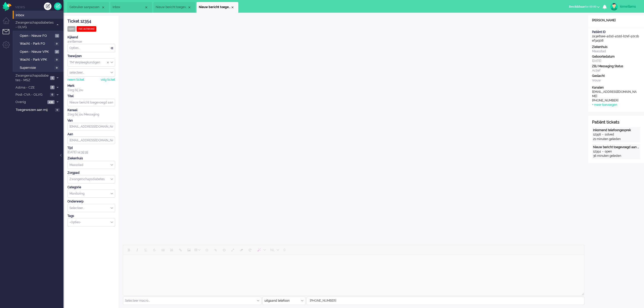
scroll to position [101, 0]
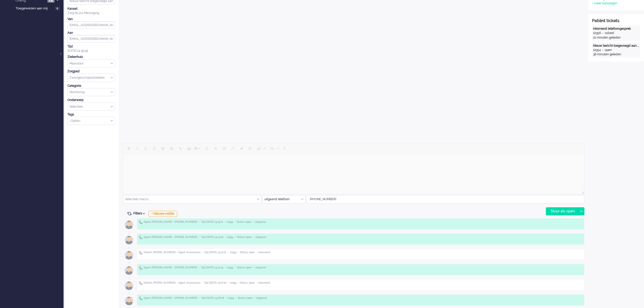
click at [289, 197] on input "text" at bounding box center [284, 199] width 43 height 8
click at [290, 214] on span "uitgaand telefoon" at bounding box center [277, 214] width 25 height 4
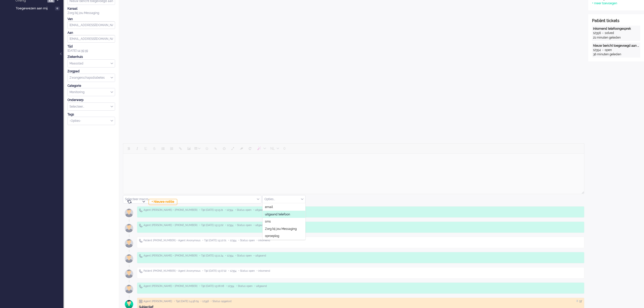
click at [291, 215] on li "uitgaand telefoon" at bounding box center [284, 213] width 43 height 7
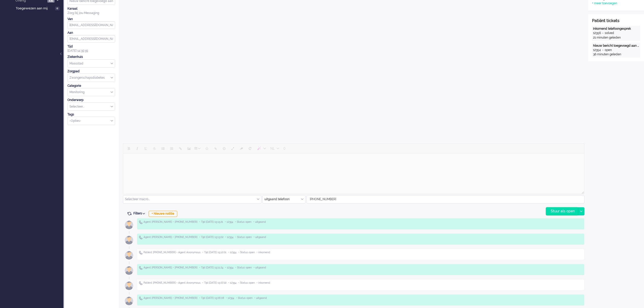
click at [554, 209] on div "Stuur als open" at bounding box center [562, 211] width 32 height 8
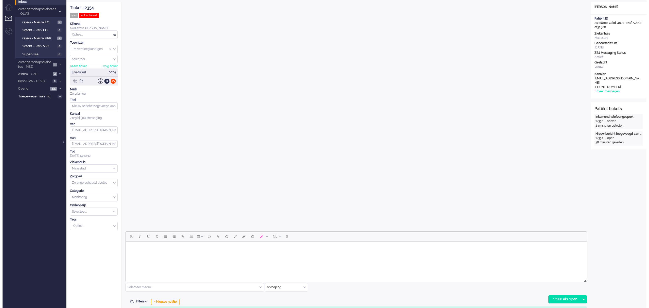
scroll to position [0, 0]
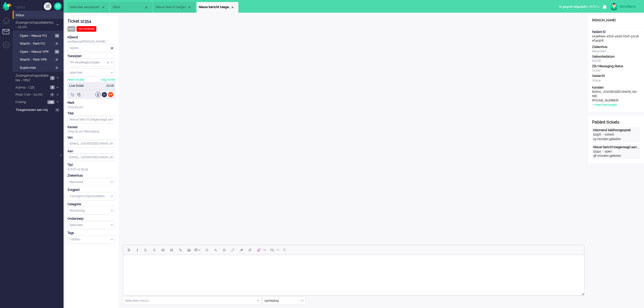
click at [72, 95] on div at bounding box center [72, 94] width 5 height 5
click at [97, 104] on div "Omleiden naar..." at bounding box center [85, 103] width 32 height 8
click at [83, 112] on span "Redirect naar Medisch" at bounding box center [85, 113] width 27 height 8
click at [109, 103] on div "Ok" at bounding box center [108, 103] width 10 height 8
click at [6, 8] on img "Omnidesk" at bounding box center [7, 6] width 9 height 9
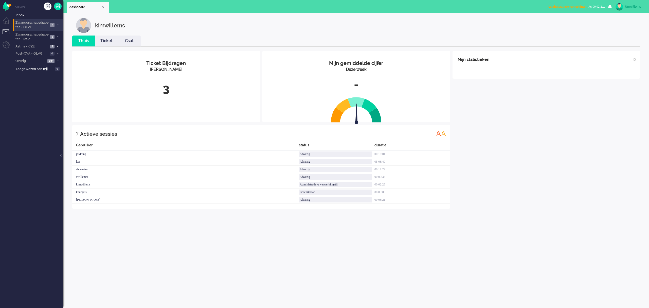
click at [40, 23] on span "Zwangerschapsdiabetes - OLVG" at bounding box center [32, 24] width 34 height 9
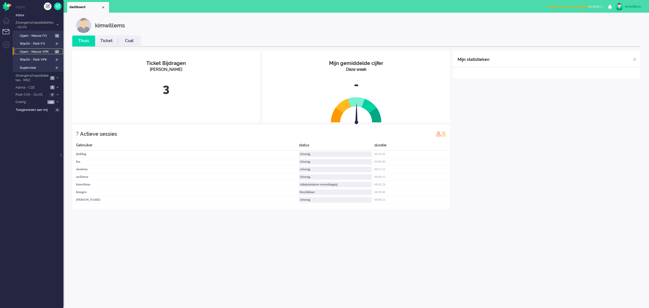
click at [41, 50] on span "Open - Nieuw VPK" at bounding box center [37, 51] width 34 height 5
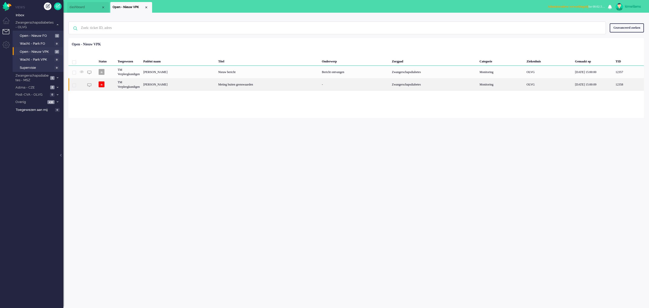
click at [272, 82] on div "Meting buiten grenswaarden" at bounding box center [269, 84] width 104 height 12
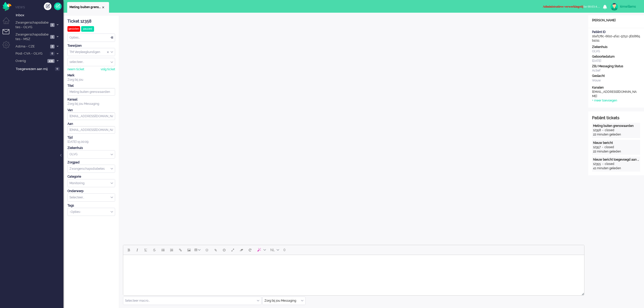
click at [104, 7] on div "Close tab" at bounding box center [103, 7] width 4 height 4
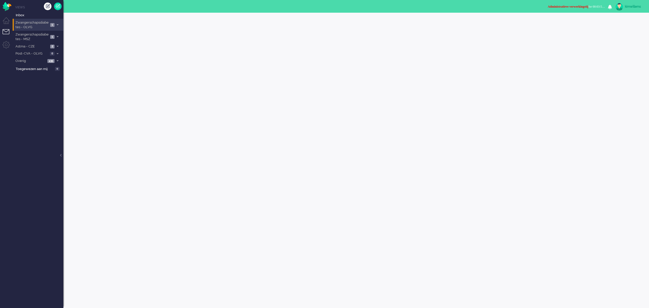
click at [27, 22] on span "Zwangerschapsdiabetes - OLVG" at bounding box center [32, 24] width 34 height 9
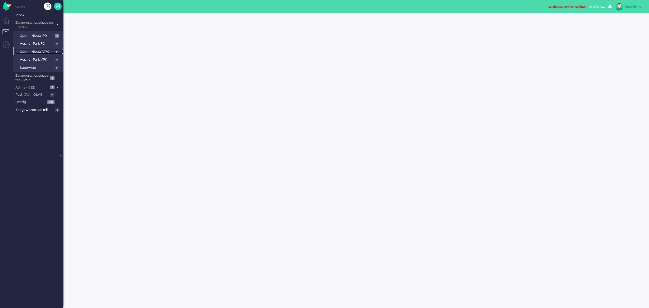
click at [33, 51] on span "Open - Nieuw VPK" at bounding box center [36, 51] width 33 height 5
click at [38, 37] on span "Open - Nieuw FO" at bounding box center [37, 35] width 34 height 5
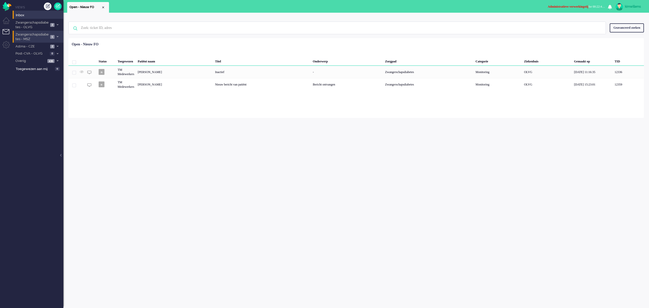
click at [34, 37] on span "Zwangerschapsdiabetes - MSZ" at bounding box center [32, 36] width 34 height 9
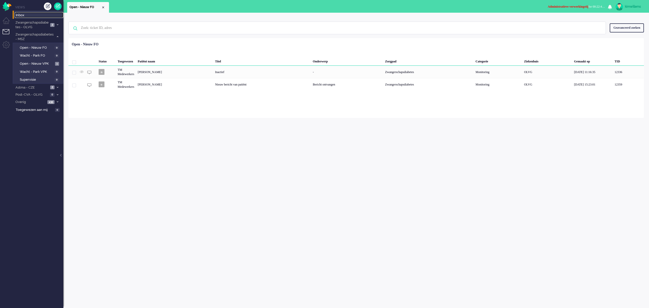
click at [32, 16] on span "Inbox" at bounding box center [40, 15] width 48 height 5
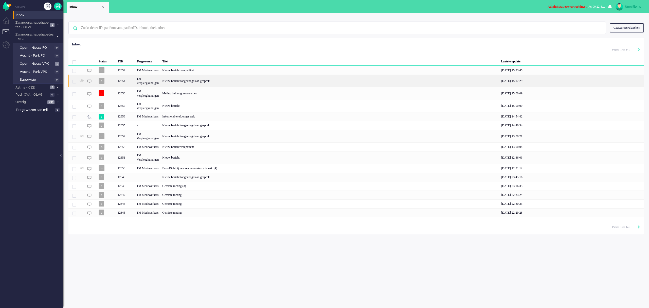
click at [181, 80] on div "Nieuw bericht toegevoegd aan gesprek" at bounding box center [330, 81] width 339 height 12
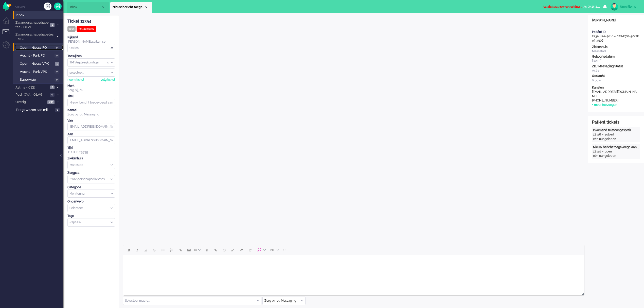
click at [34, 45] on span "Open - Nieuw FO" at bounding box center [36, 47] width 33 height 5
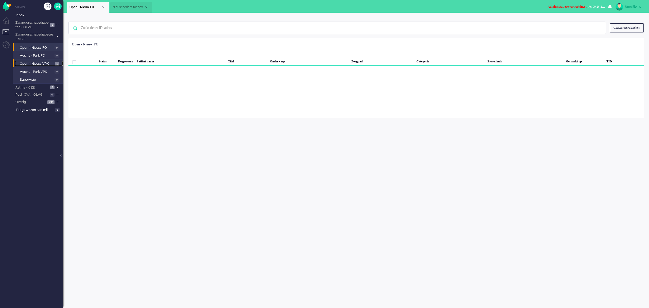
click at [39, 62] on span "Open - Nieuw VPK" at bounding box center [37, 63] width 34 height 5
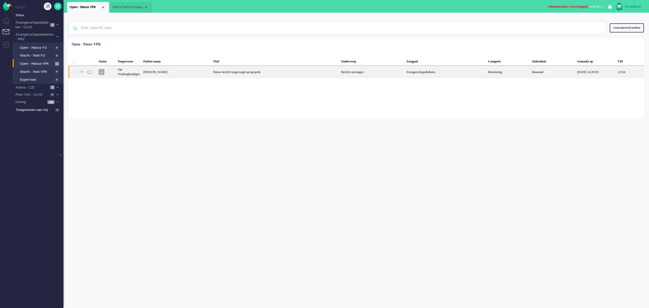
click at [225, 75] on div "Nieuw bericht toegevoegd aan gesprek" at bounding box center [275, 72] width 128 height 12
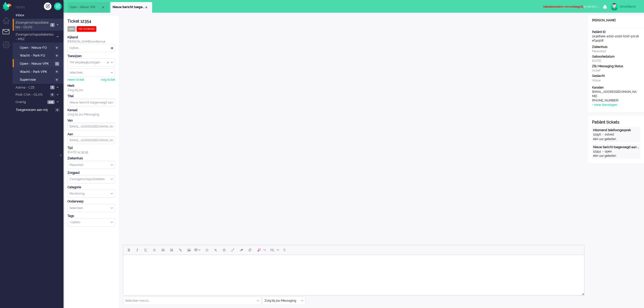
click at [41, 27] on span "Zwangerschapsdiabetes - OLVG" at bounding box center [32, 24] width 34 height 9
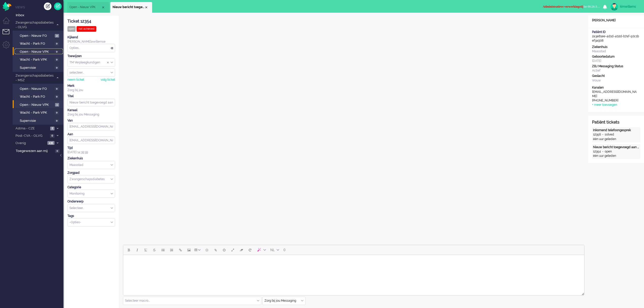
click at [45, 51] on span "Open - Nieuw VPK" at bounding box center [36, 51] width 33 height 5
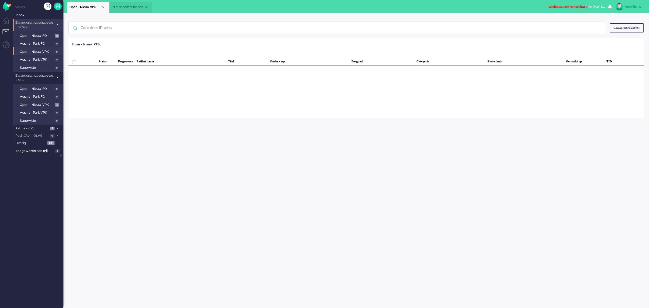
click at [30, 23] on span "Zwangerschapsdiabetes - OLVG" at bounding box center [34, 24] width 39 height 9
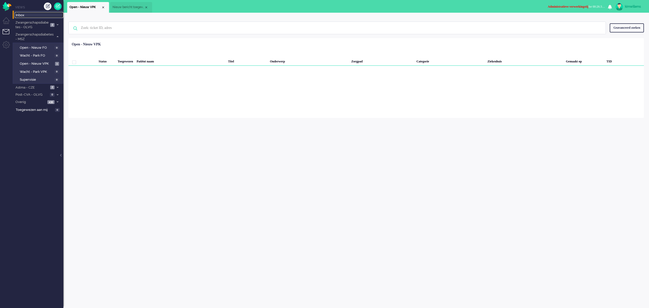
click at [25, 14] on span "Inbox" at bounding box center [40, 15] width 48 height 5
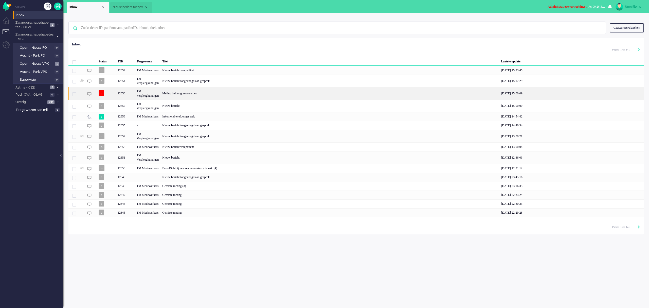
click at [202, 92] on div "Meting buiten grenswaarden" at bounding box center [330, 93] width 339 height 12
